Goal: Navigation & Orientation: Find specific page/section

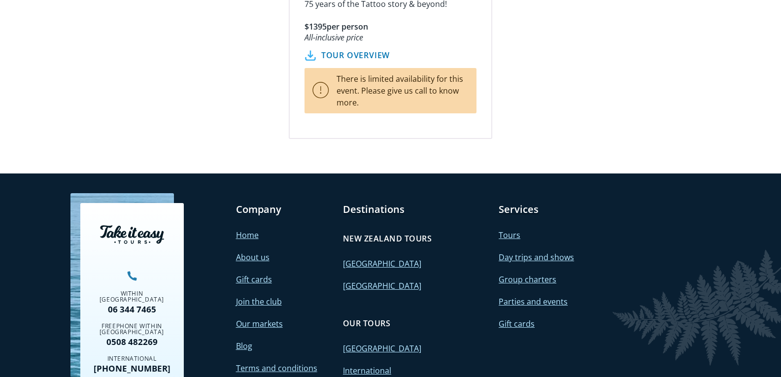
scroll to position [1947, 0]
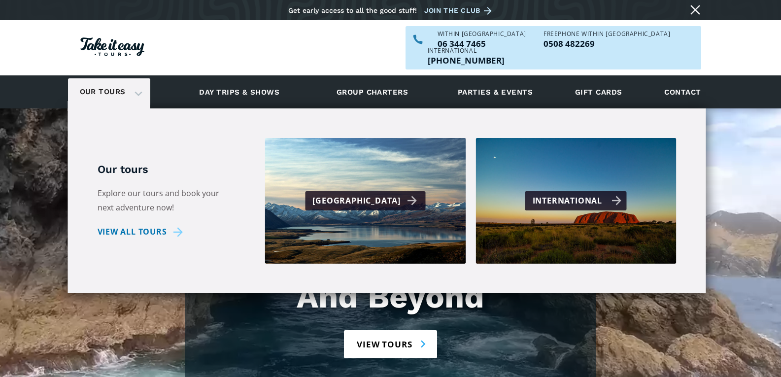
click at [547, 194] on div "International" at bounding box center [576, 201] width 89 height 14
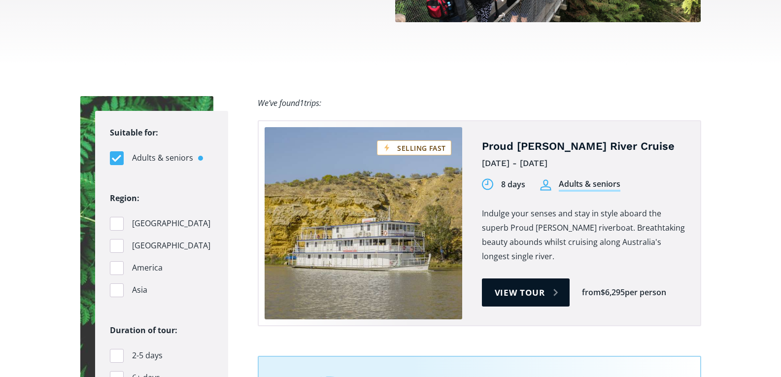
scroll to position [419, 0]
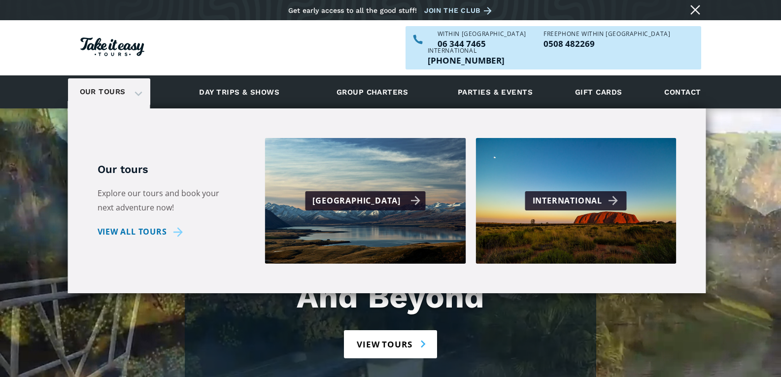
click at [391, 194] on div "[GEOGRAPHIC_DATA]" at bounding box center [366, 201] width 108 height 14
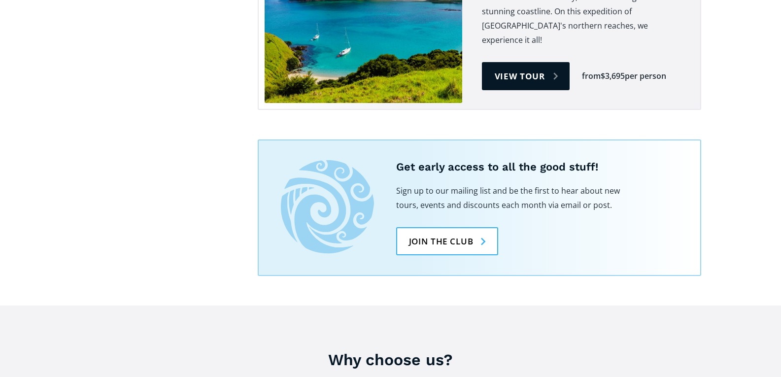
scroll to position [2512, 0]
